Goal: Task Accomplishment & Management: Use online tool/utility

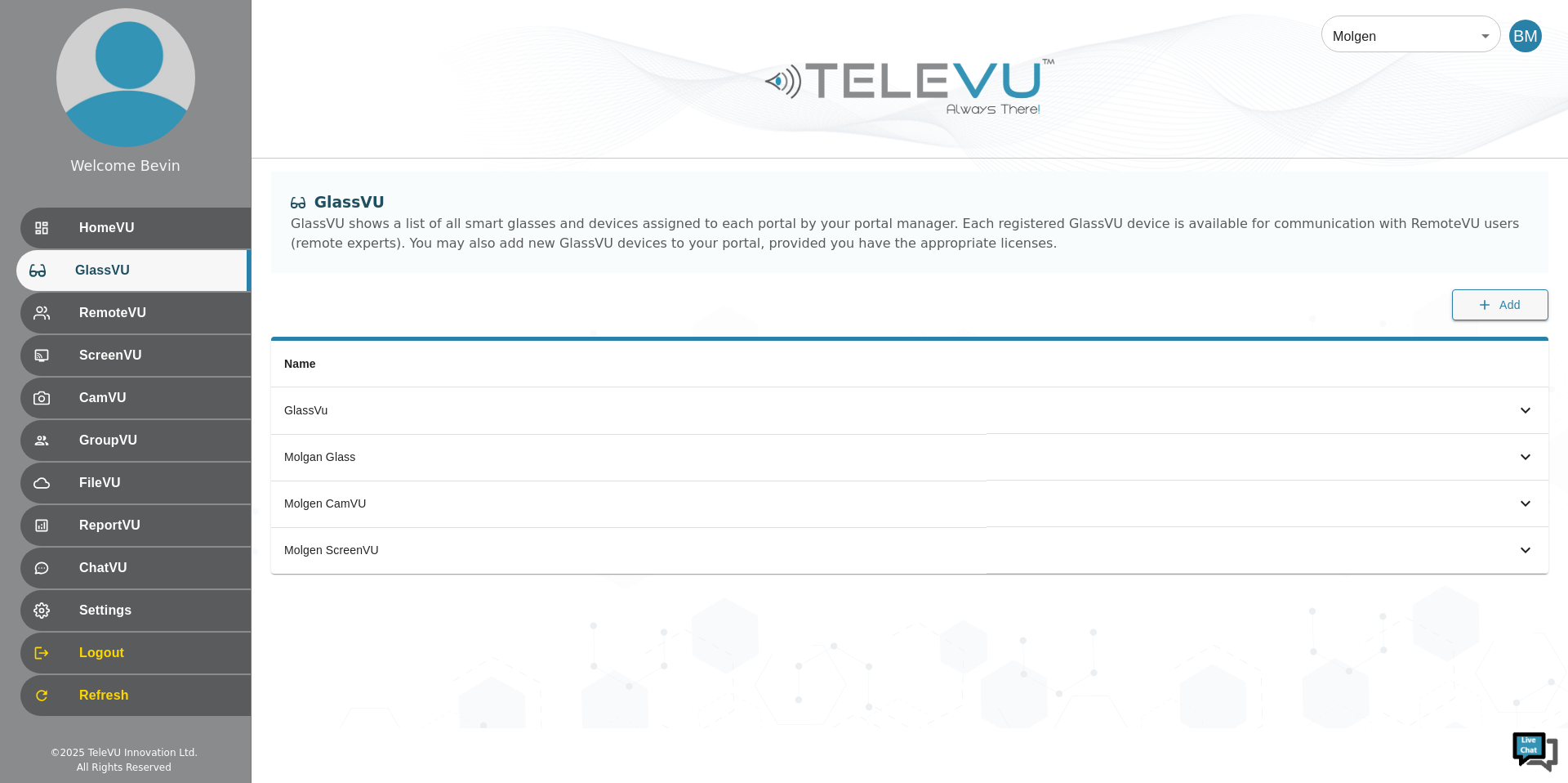
click at [1367, 33] on body "Welcome Bevin HomeVU GlassVU RemoteVU ScreenVU CamVU GroupVU FileVU ReportVU Ch…" at bounding box center [784, 364] width 1568 height 728
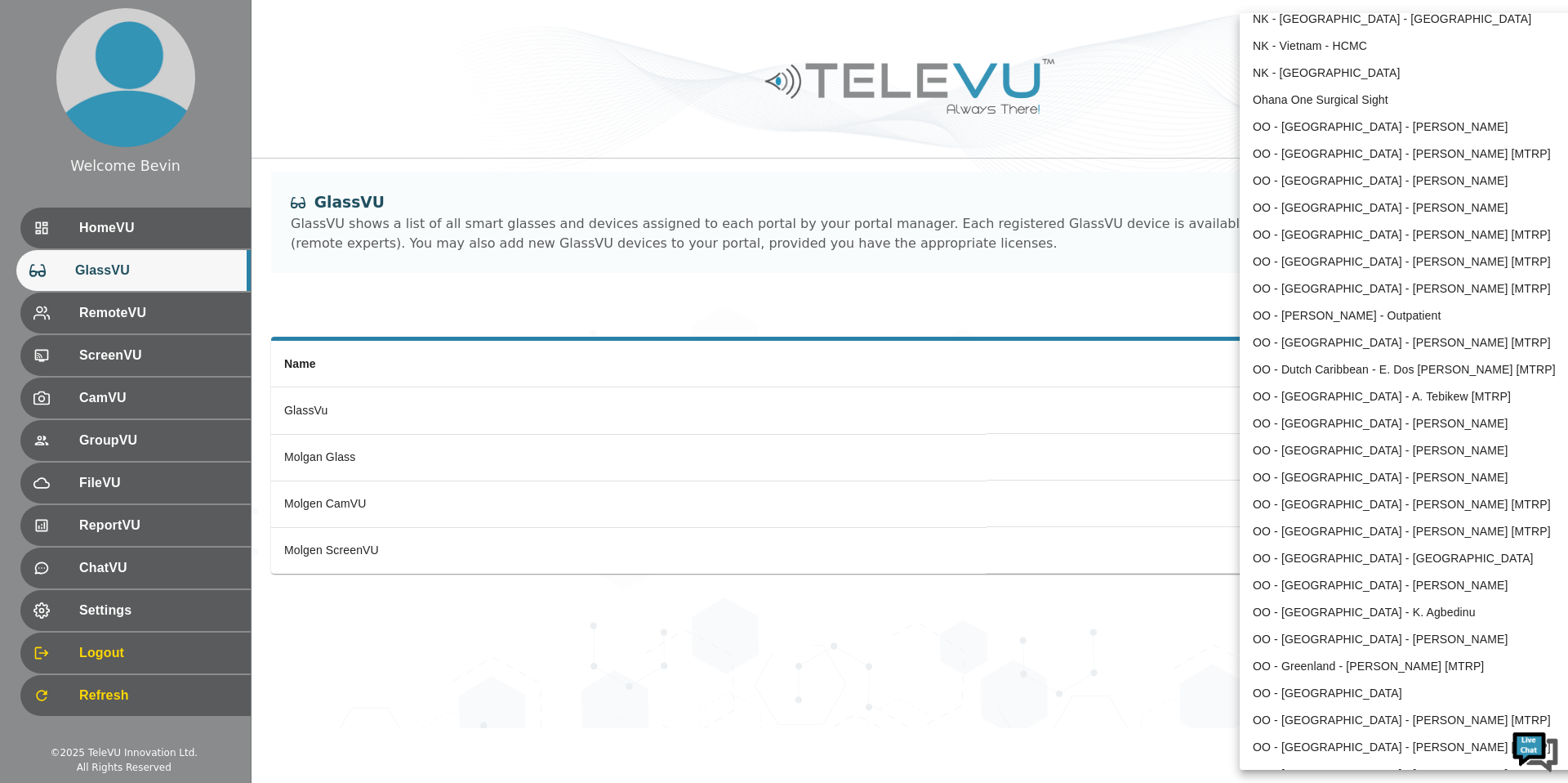
scroll to position [560, 0]
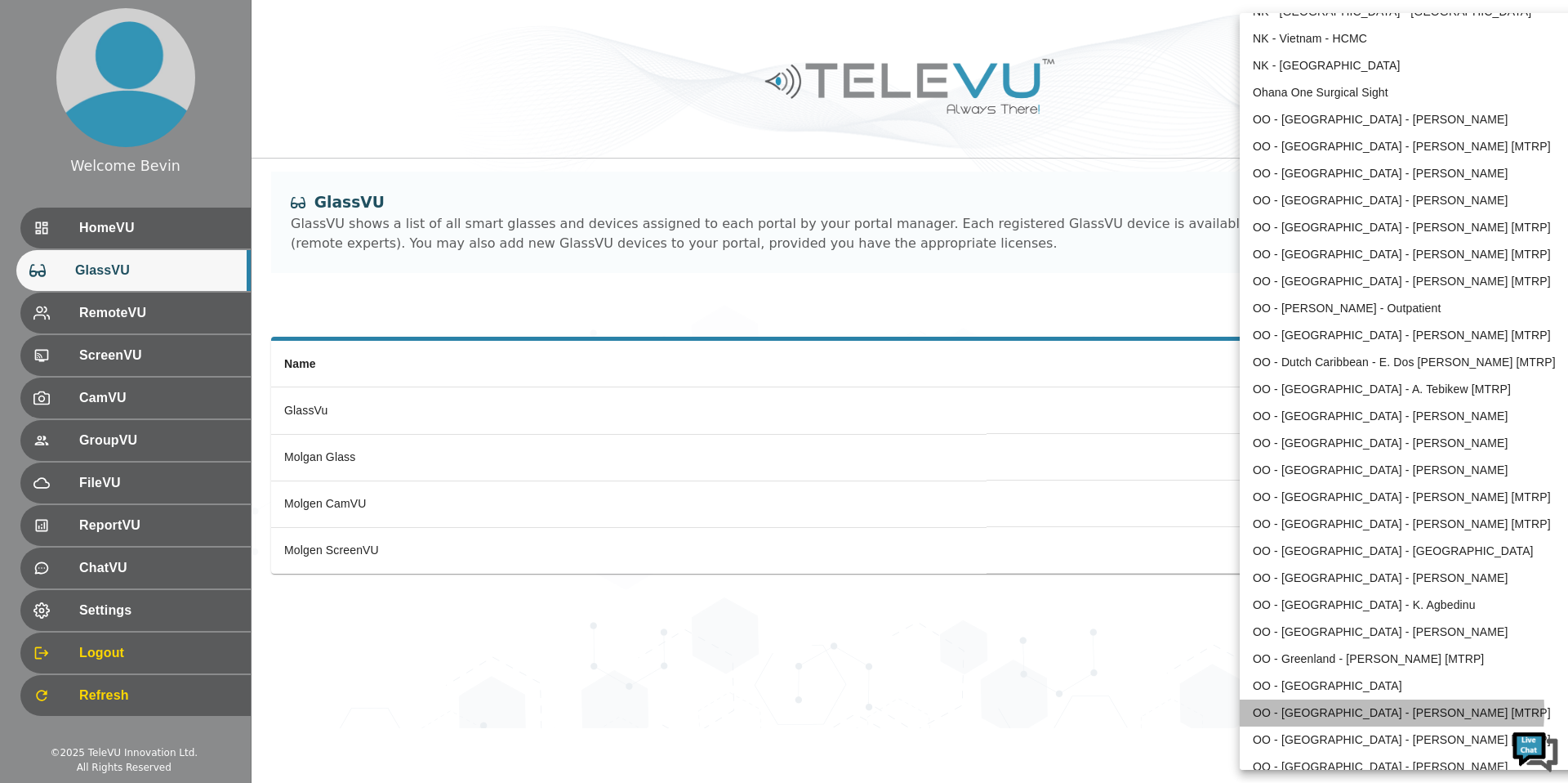
click at [1341, 711] on li "OO - [GEOGRAPHIC_DATA] - [PERSON_NAME] [MTRP]" at bounding box center [1409, 712] width 339 height 27
type input "206"
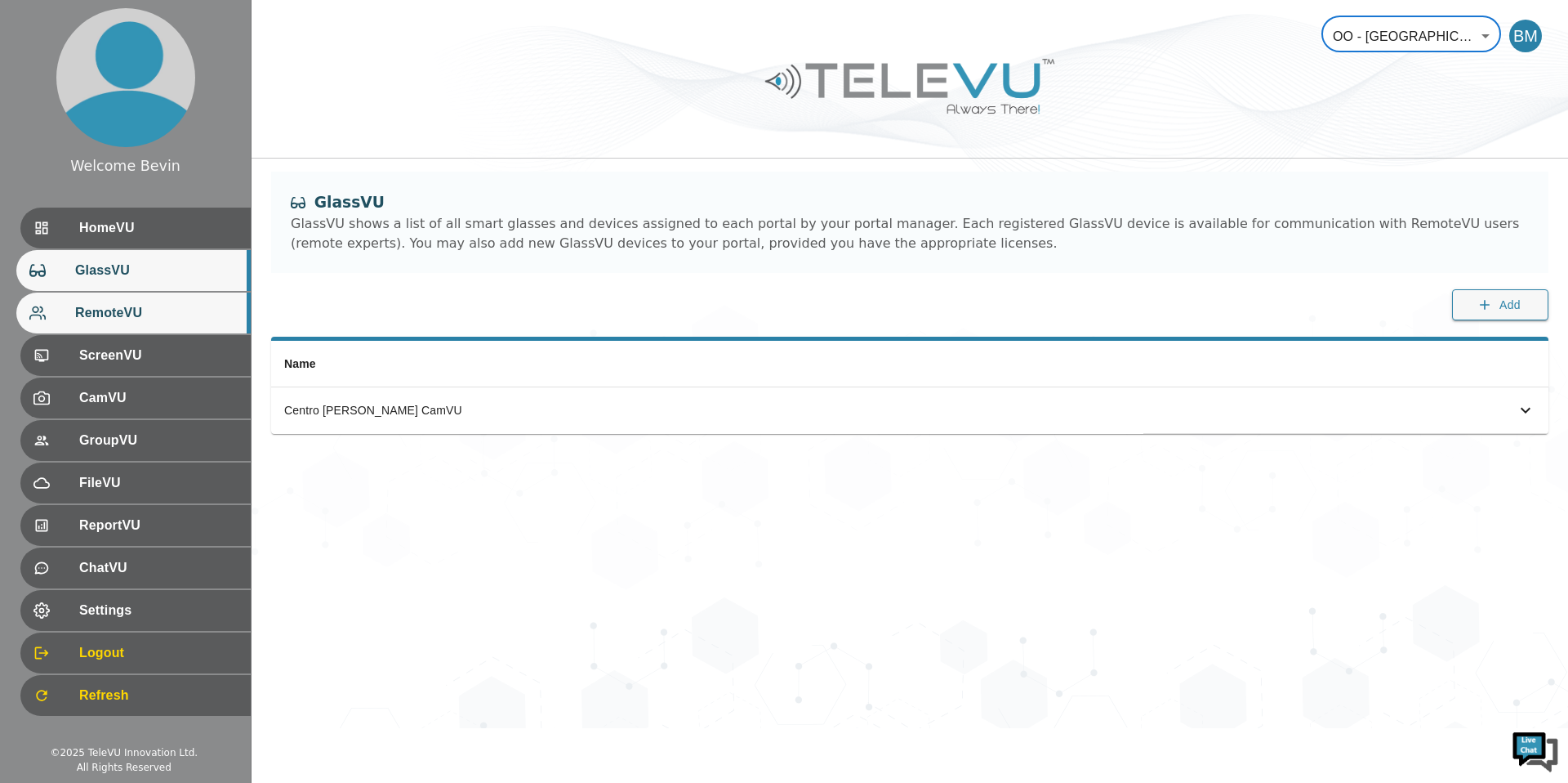
click at [122, 312] on span "RemoteVU" at bounding box center [156, 313] width 163 height 20
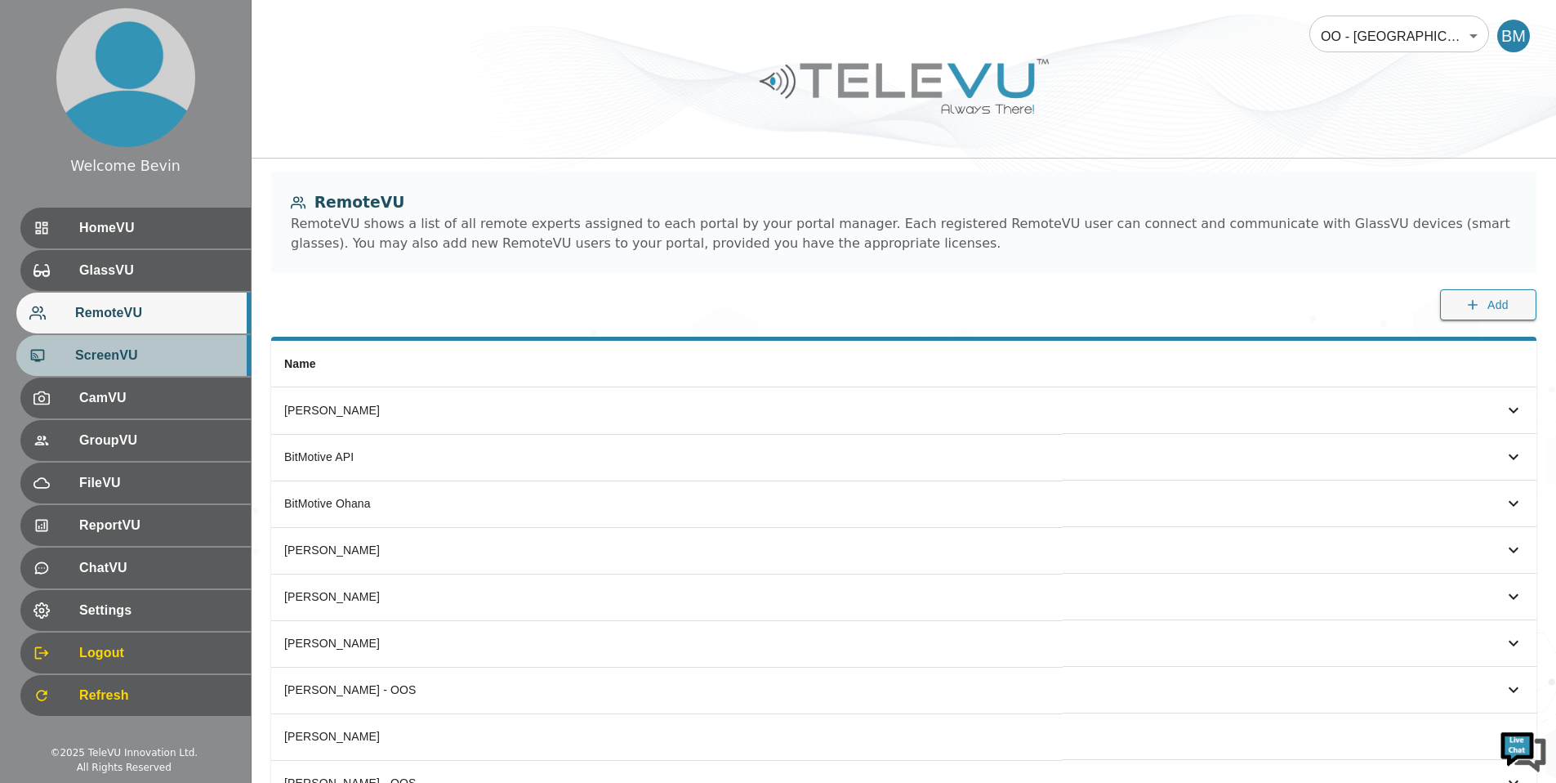
click at [118, 350] on span "ScreenVU" at bounding box center [156, 356] width 163 height 20
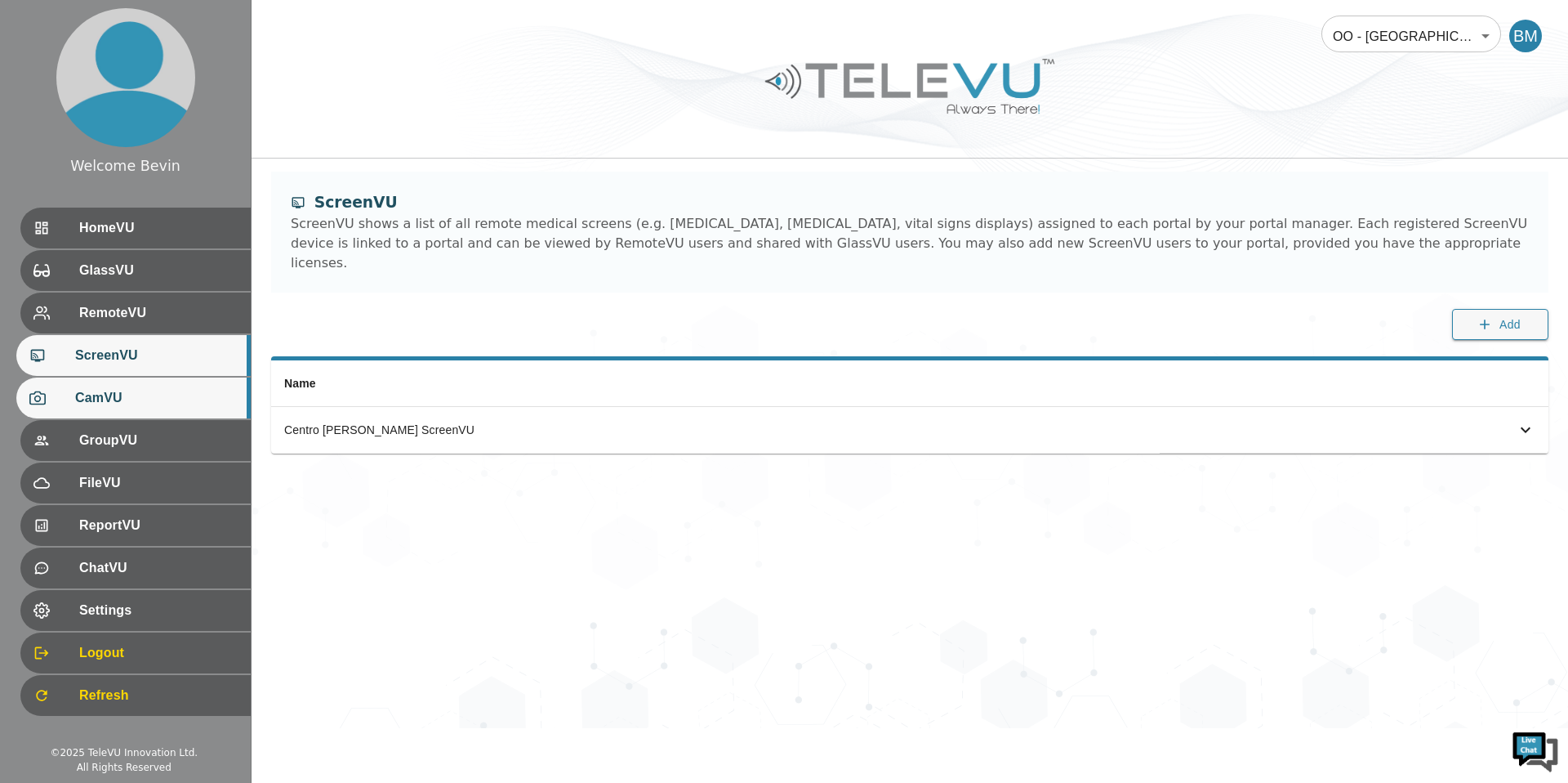
click at [127, 390] on span "CamVU" at bounding box center [156, 398] width 163 height 20
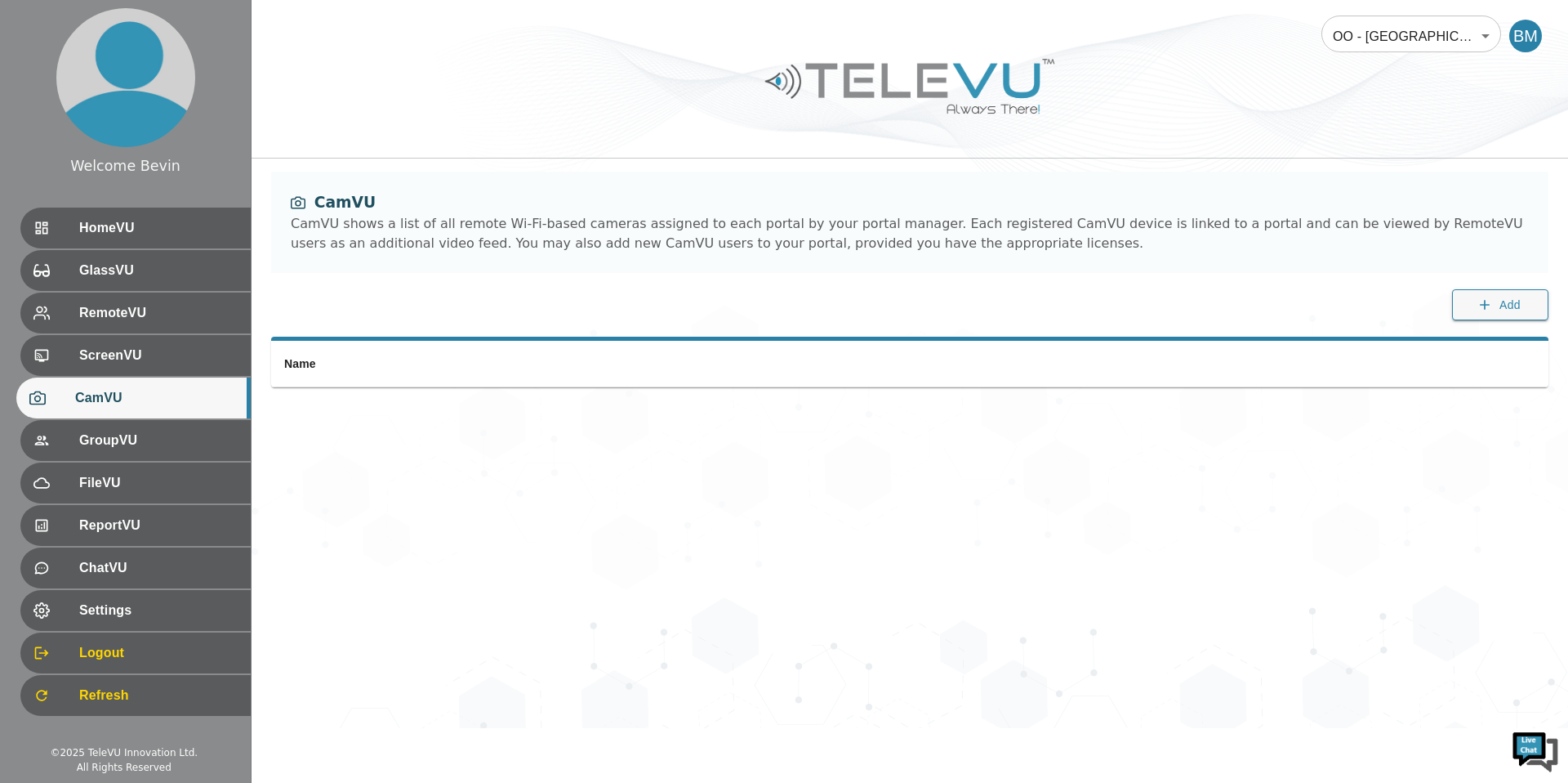
click at [425, 574] on div "OO - [GEOGRAPHIC_DATA] - [PERSON_NAME] [MTRP] 206 ​ BM CamVU CamVU shows a list…" at bounding box center [910, 364] width 1317 height 728
